Goal: Check status: Check status

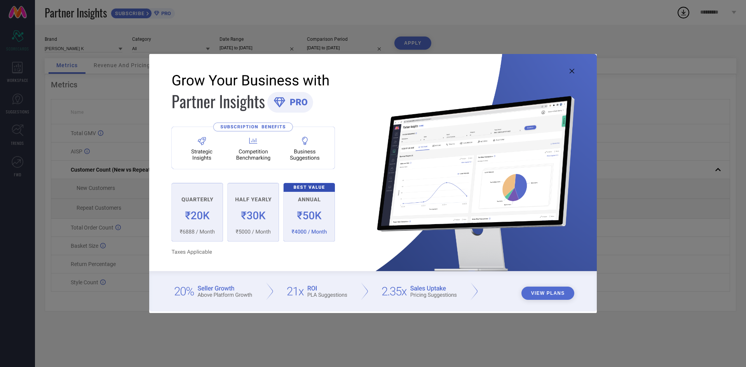
click at [568, 71] on img at bounding box center [372, 182] width 447 height 257
click at [569, 70] on icon at bounding box center [571, 71] width 5 height 5
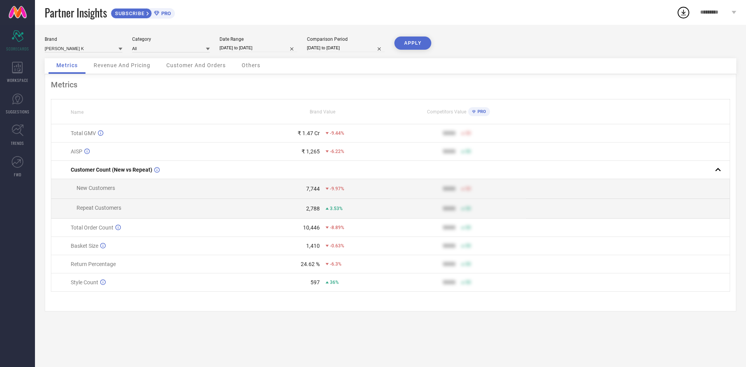
select select "7"
select select "2025"
select select "8"
select select "2025"
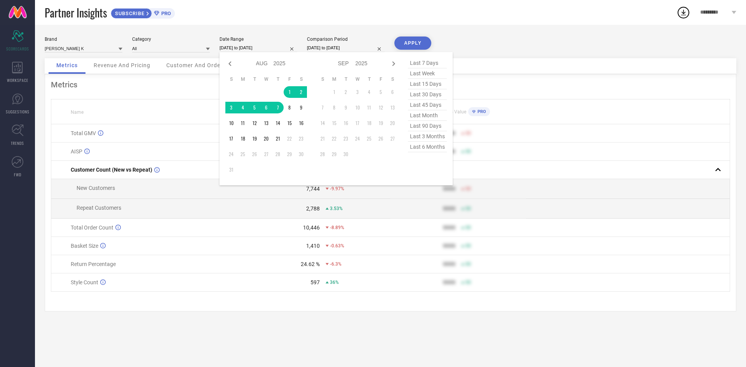
click at [273, 45] on input "[DATE] to [DATE]" at bounding box center [258, 48] width 78 height 8
click at [288, 93] on td "1" at bounding box center [290, 92] width 12 height 12
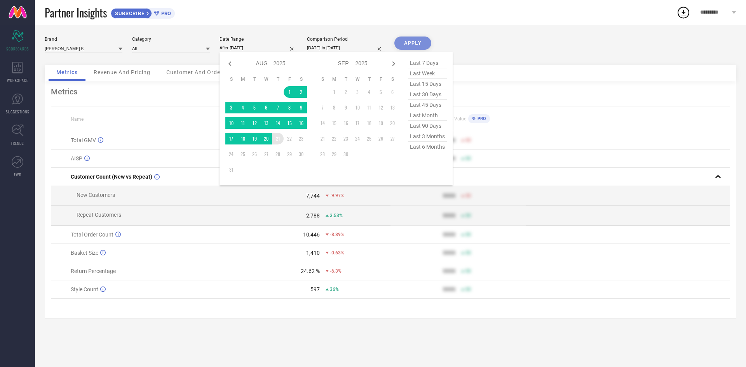
type input "[DATE] to [DATE]"
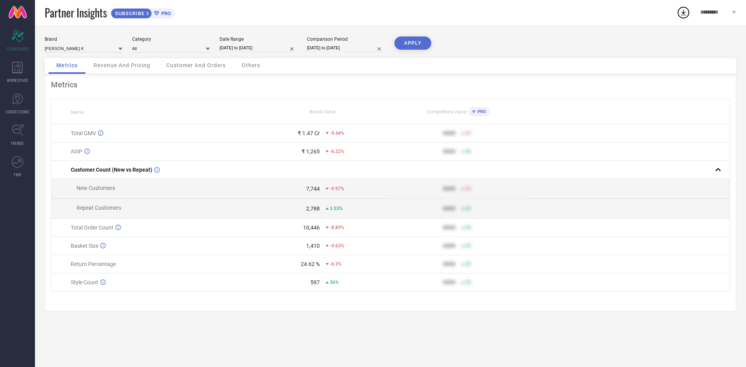
select select "7"
select select "2024"
select select "8"
select select "2024"
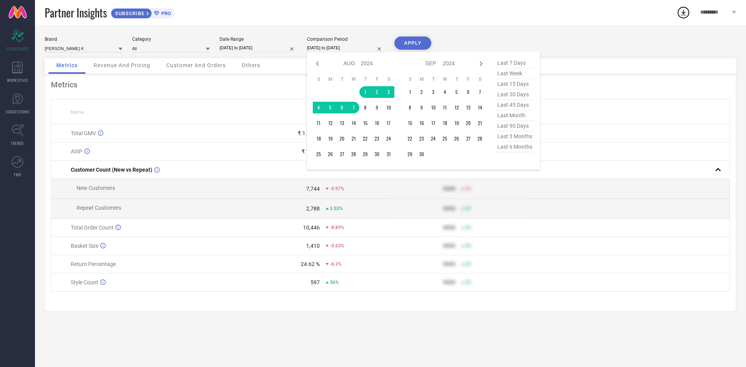
click at [360, 48] on input "[DATE] to [DATE]" at bounding box center [346, 48] width 78 height 8
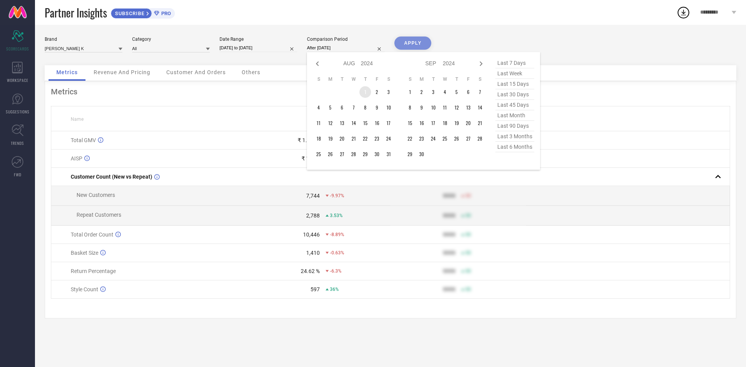
click at [363, 91] on td "1" at bounding box center [365, 92] width 12 height 12
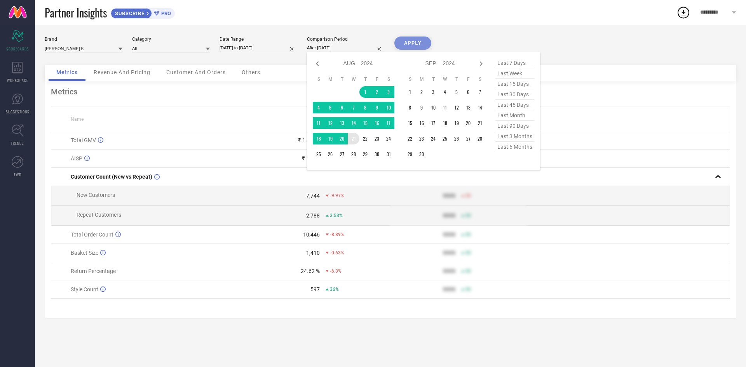
type input "[DATE] to [DATE]"
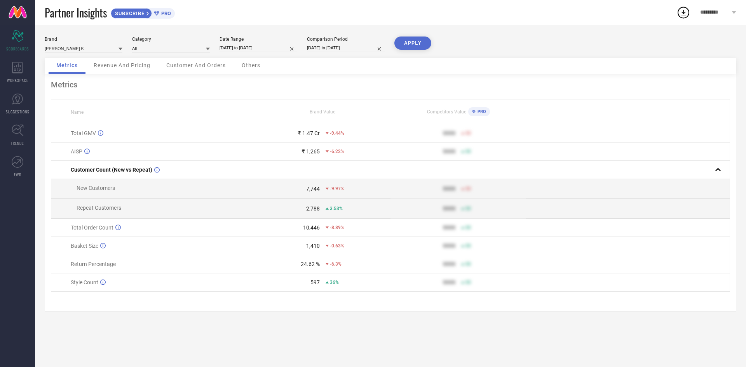
click at [404, 45] on button "APPLY" at bounding box center [412, 43] width 37 height 13
